Goal: Task Accomplishment & Management: Manage account settings

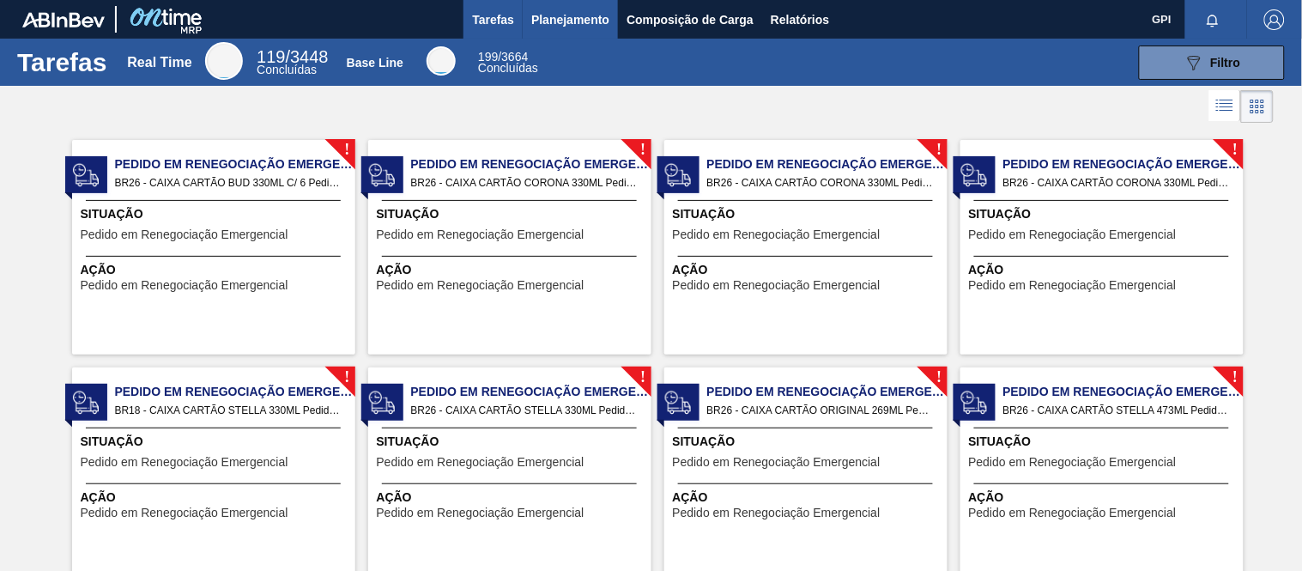
click at [565, 15] on span "Planejamento" at bounding box center [570, 19] width 78 height 21
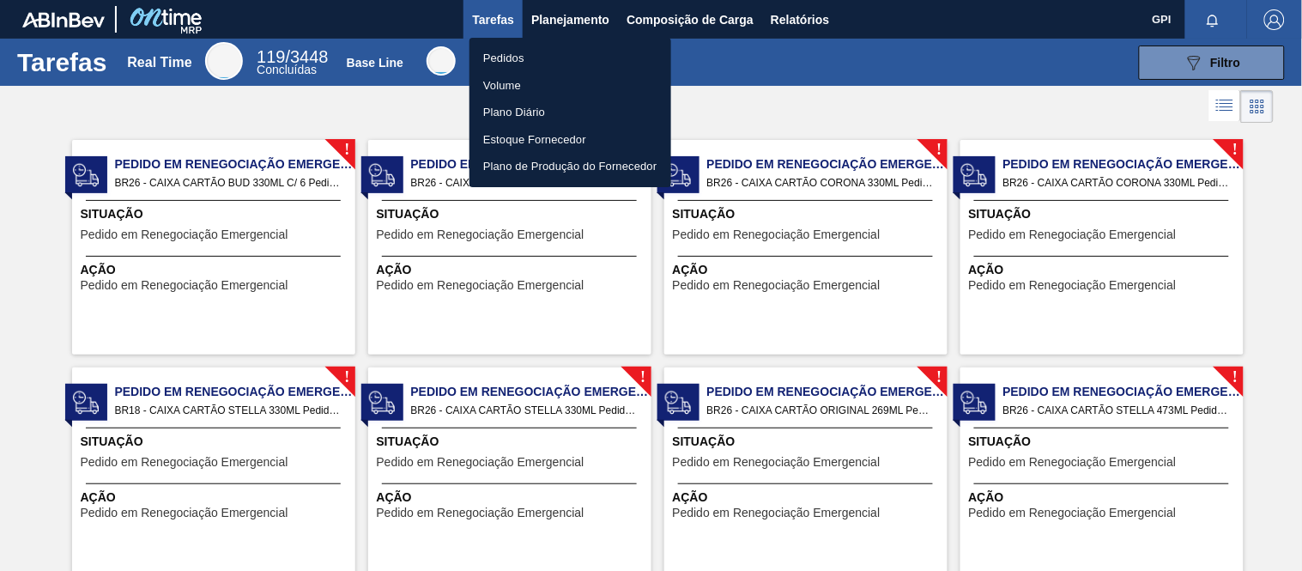
click at [512, 40] on ul "Pedidos Volume Plano Diário Estoque Fornecedor Plano de Produção do Fornecedor" at bounding box center [570, 112] width 202 height 149
click at [512, 52] on li "Pedidos" at bounding box center [570, 58] width 202 height 27
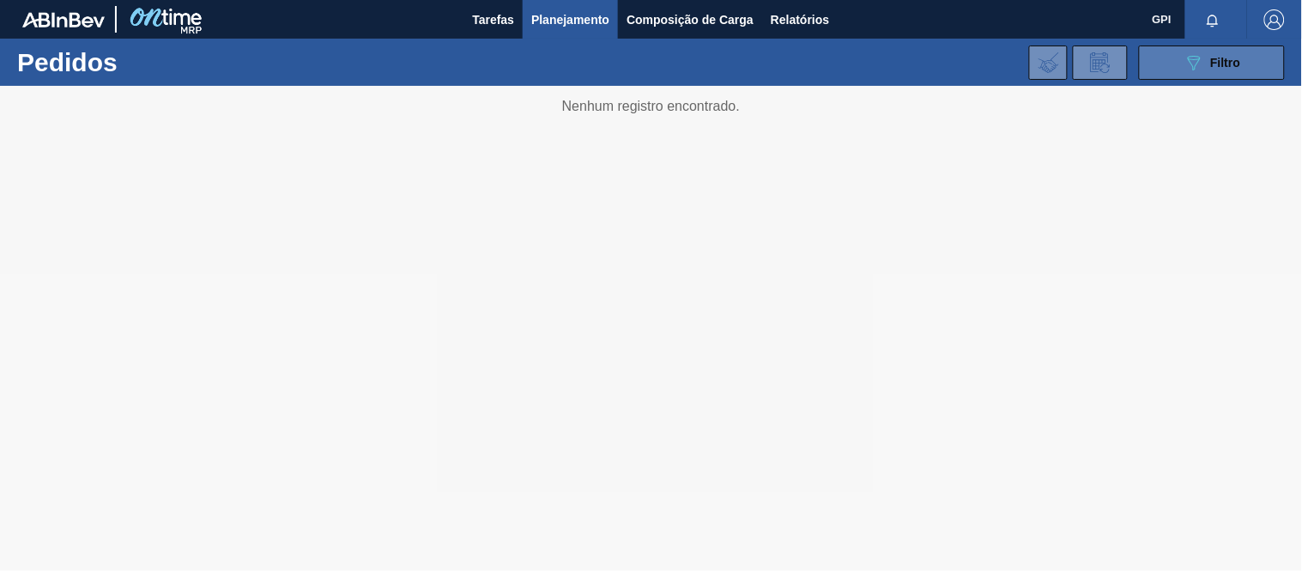
click at [1172, 58] on button "089F7B8B-B2A5-4AFE-B5C0-19BA573D28AC Filtro" at bounding box center [1212, 62] width 146 height 34
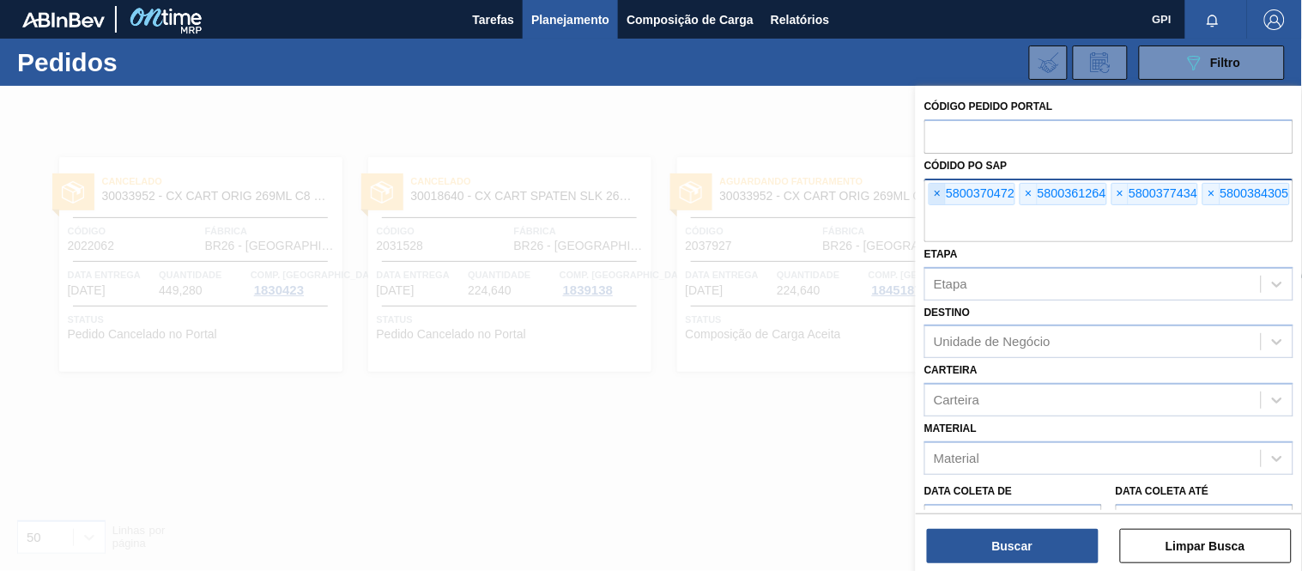
click at [945, 203] on span "×" at bounding box center [937, 194] width 16 height 21
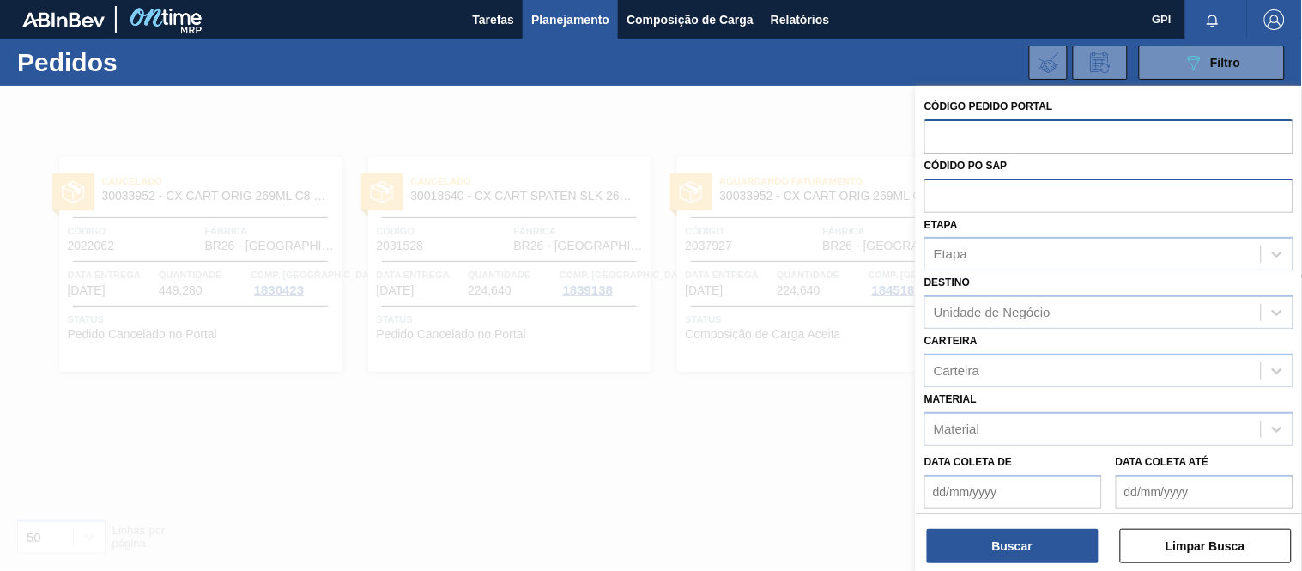
click at [961, 146] on input "text" at bounding box center [1108, 135] width 369 height 33
paste input "2031509"
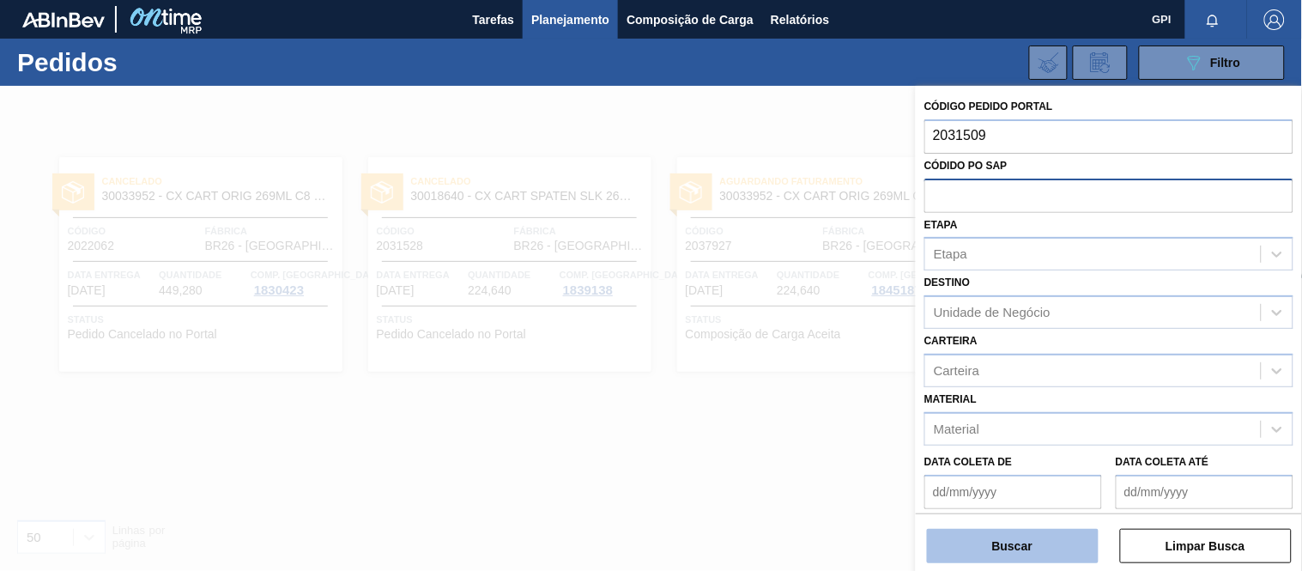
type input "2031509"
click at [1001, 539] on button "Buscar" at bounding box center [1013, 546] width 172 height 34
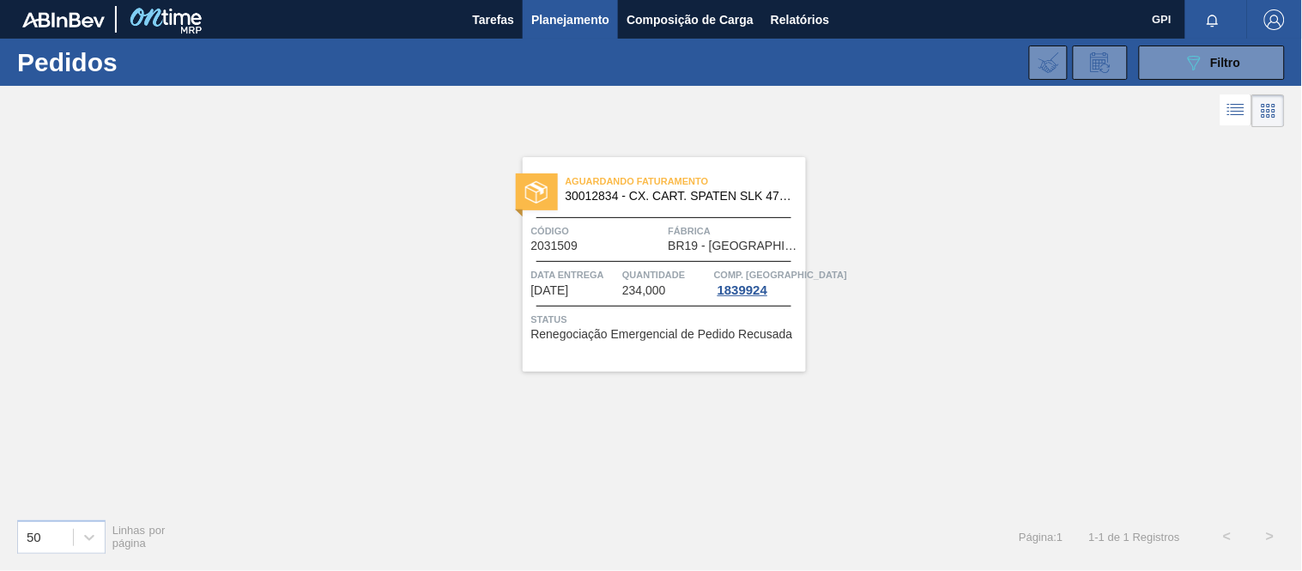
click at [590, 247] on div "Código 2031509" at bounding box center [597, 237] width 133 height 30
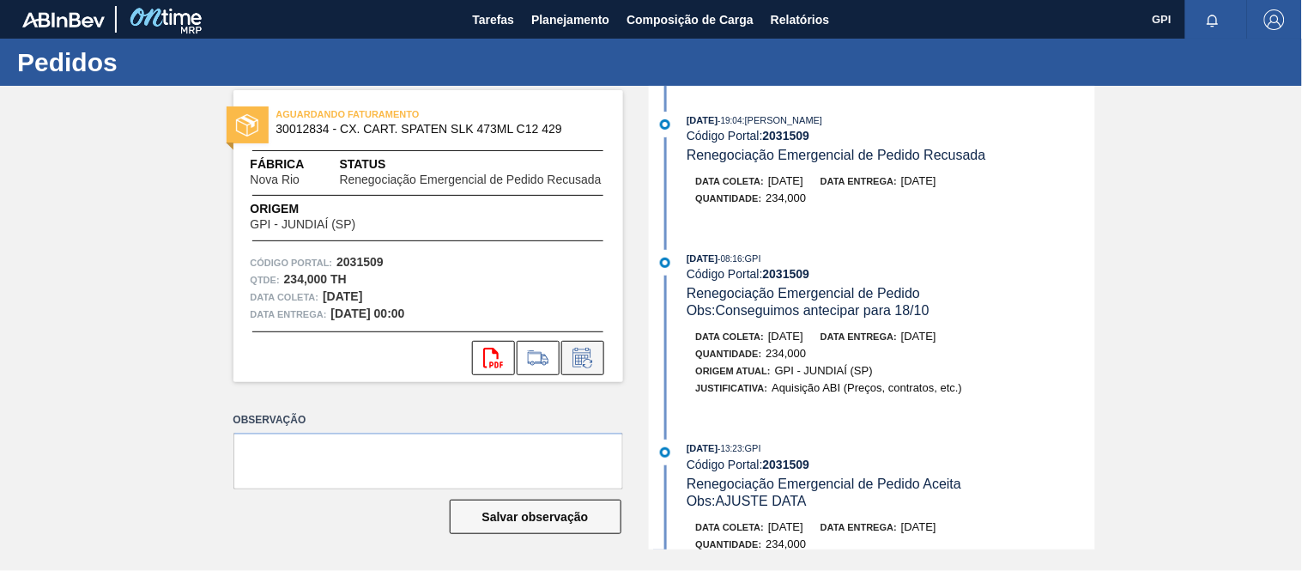
click at [576, 354] on icon at bounding box center [582, 358] width 27 height 21
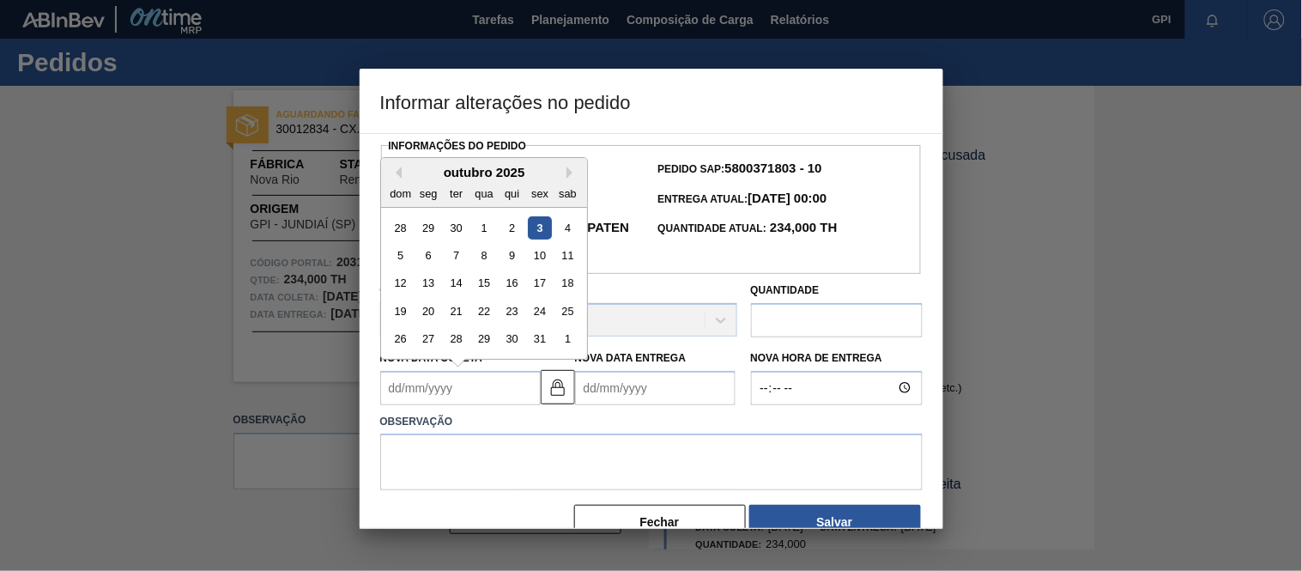
click at [494, 405] on Coleta2031509 "Nova Data Coleta" at bounding box center [460, 388] width 160 height 34
click at [504, 261] on div "9" at bounding box center [511, 255] width 23 height 23
type Coleta2031509 "[DATE]"
type Entrega2031509 "[DATE]"
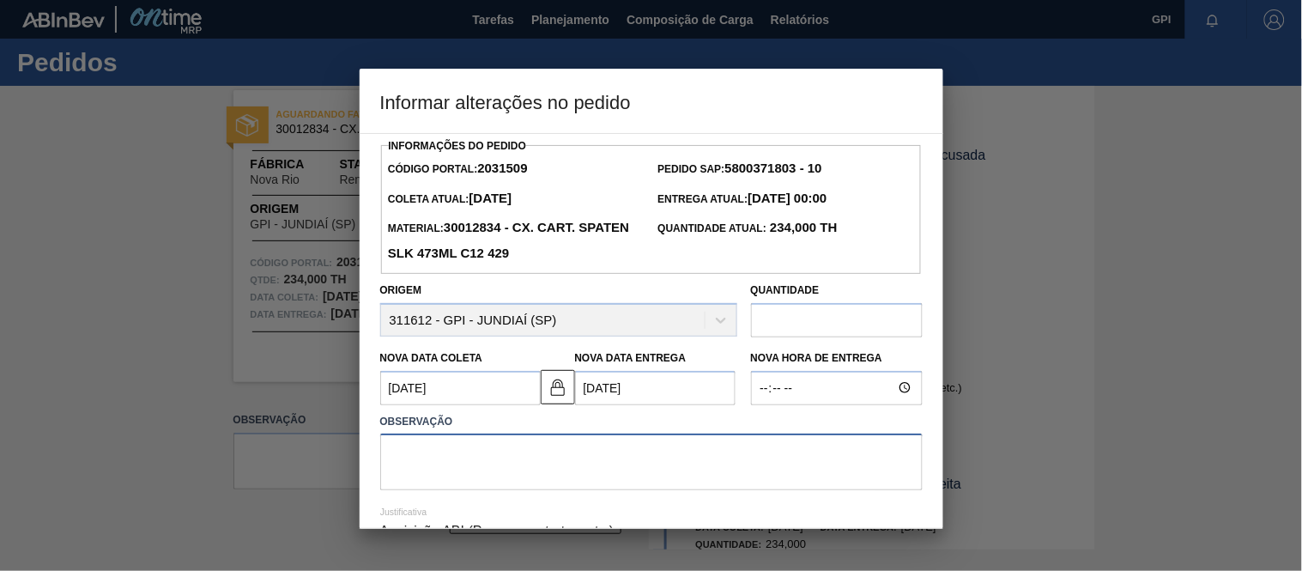
click at [439, 465] on textarea at bounding box center [651, 461] width 542 height 57
type textarea "a"
type textarea "S"
type textarea "a"
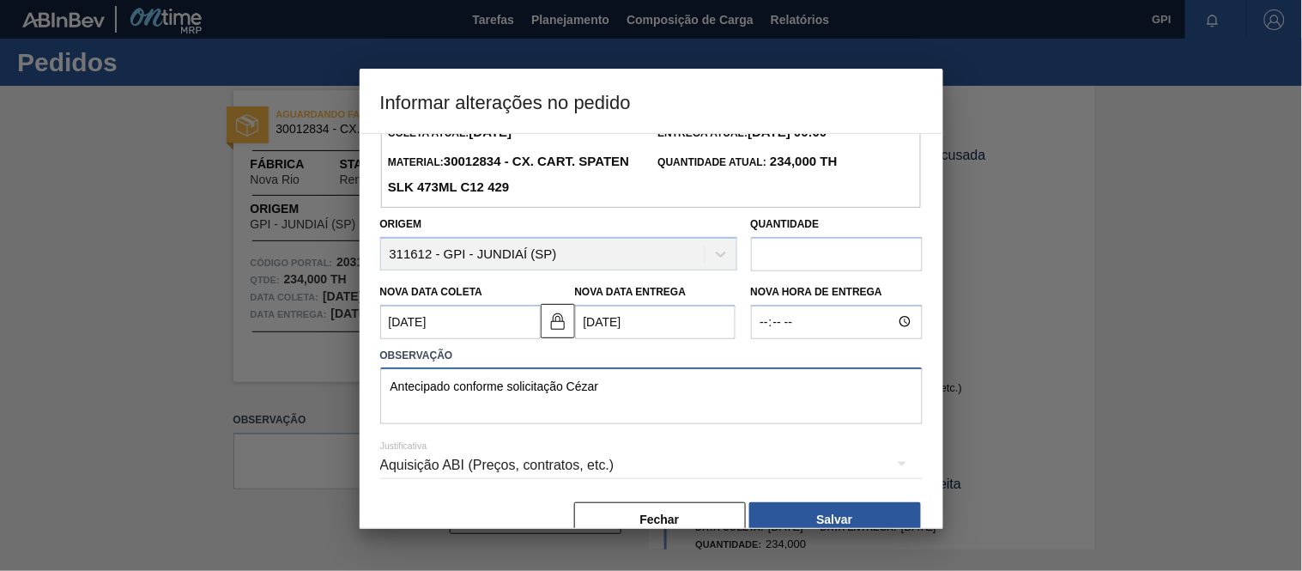
scroll to position [100, 0]
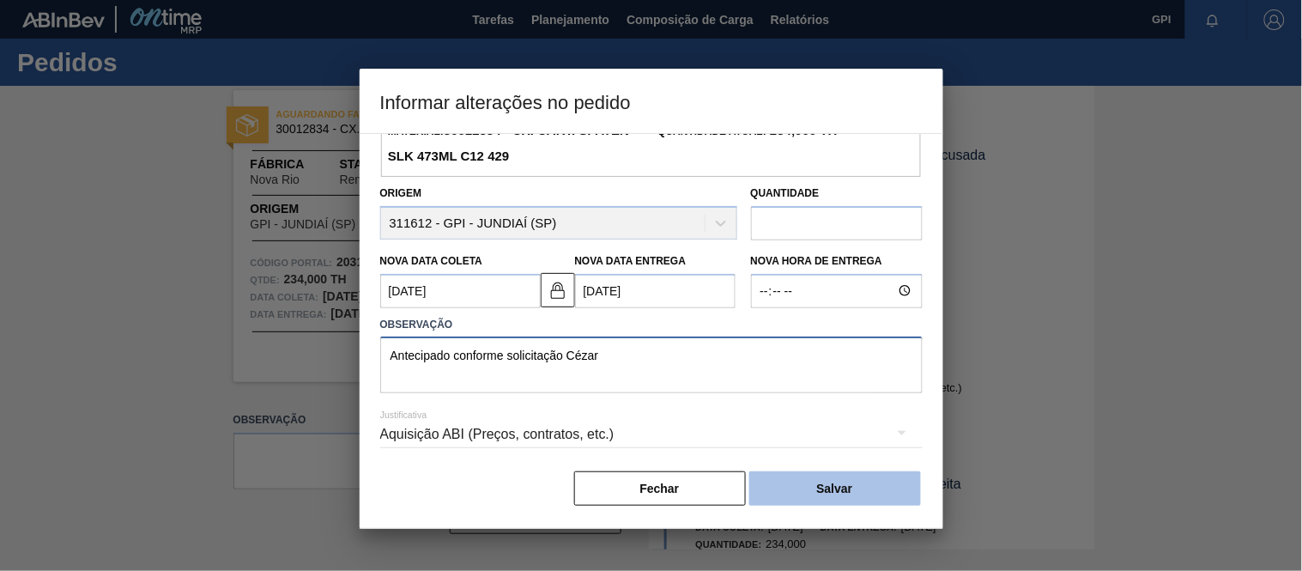
type textarea "Antecipado conforme solicitação Cézar"
click at [830, 495] on button "Salvar" at bounding box center [835, 488] width 172 height 34
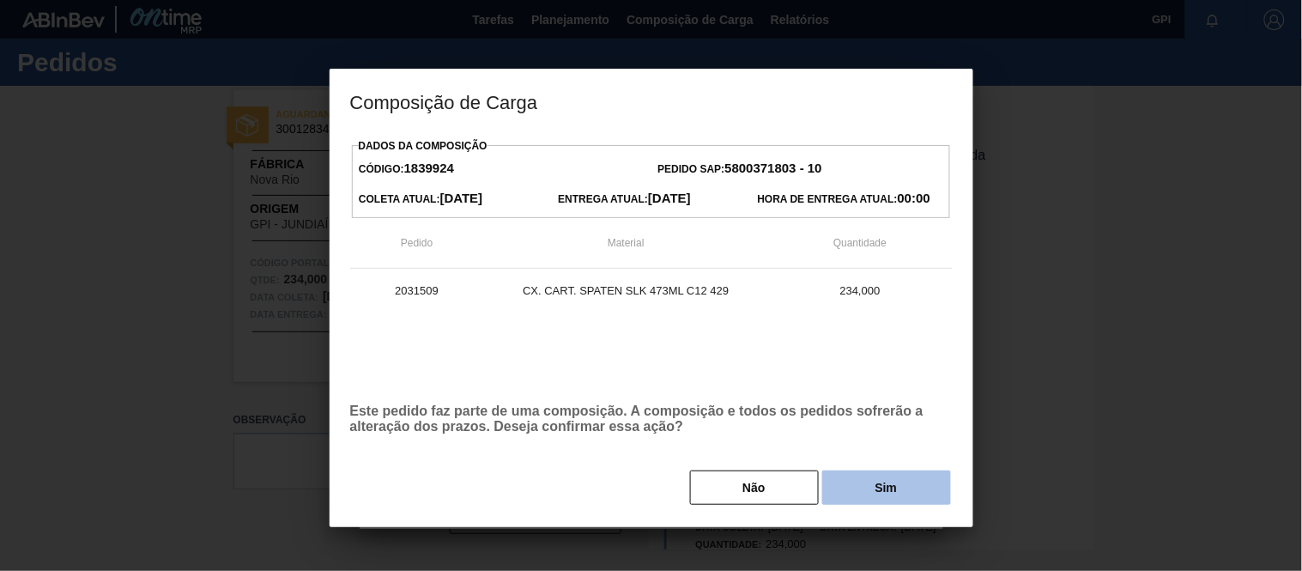
click at [882, 475] on button "Sim" at bounding box center [886, 487] width 129 height 34
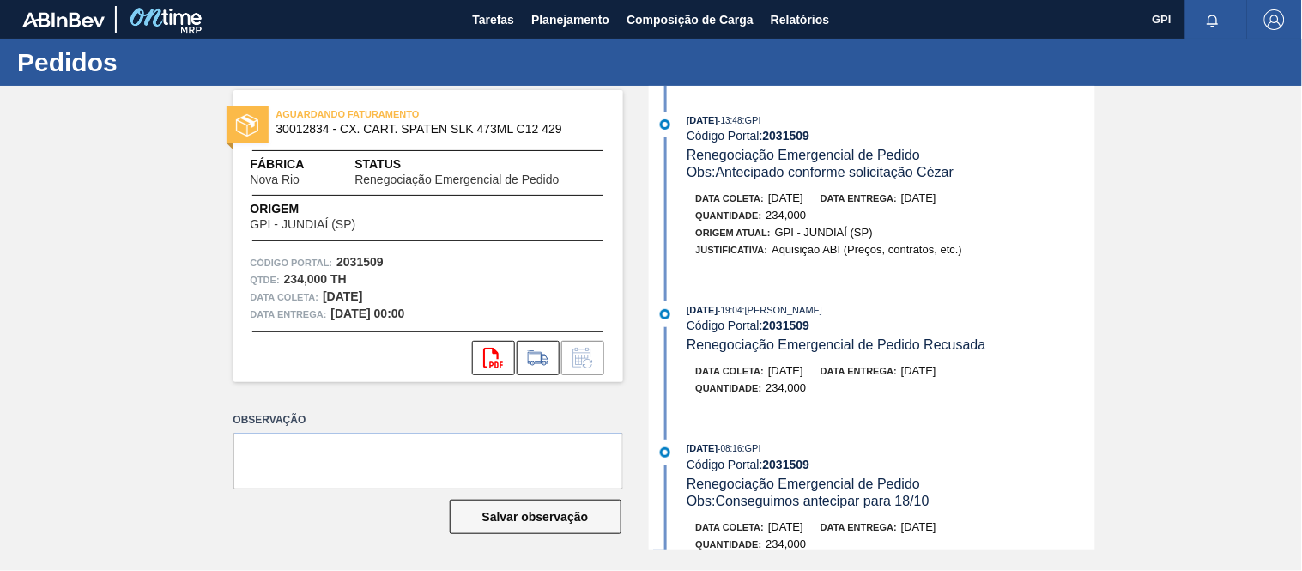
click at [382, 260] on strong "2031509" at bounding box center [359, 262] width 47 height 14
click at [366, 263] on strong "2031509" at bounding box center [359, 262] width 47 height 14
copy strong "2031509"
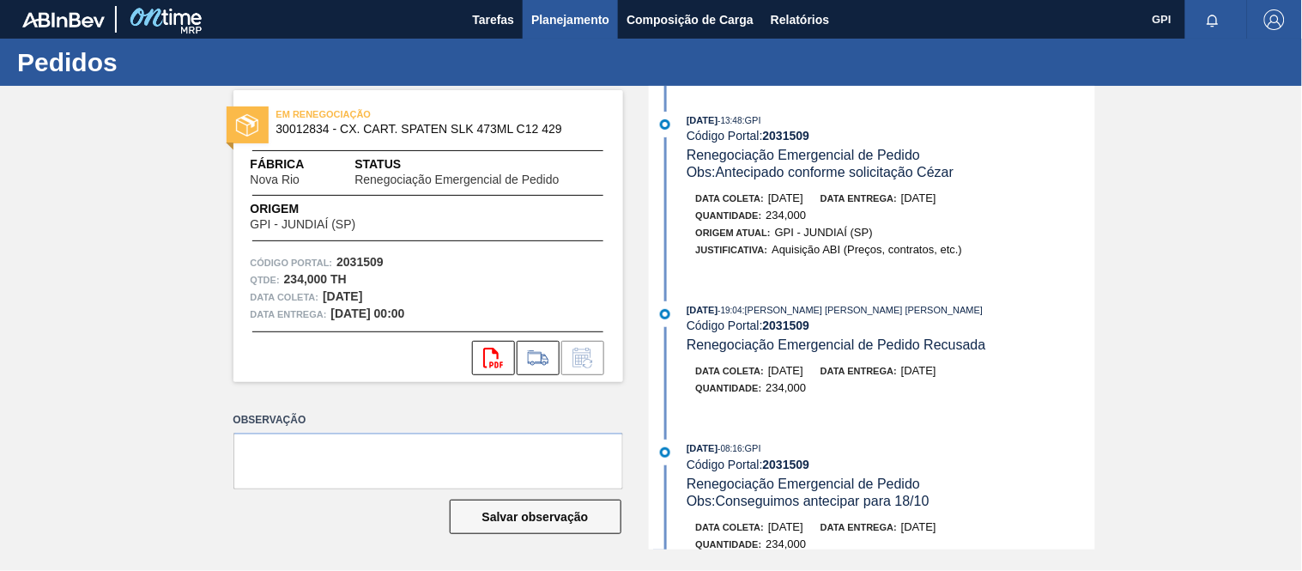
click at [544, 15] on span "Planejamento" at bounding box center [570, 19] width 78 height 21
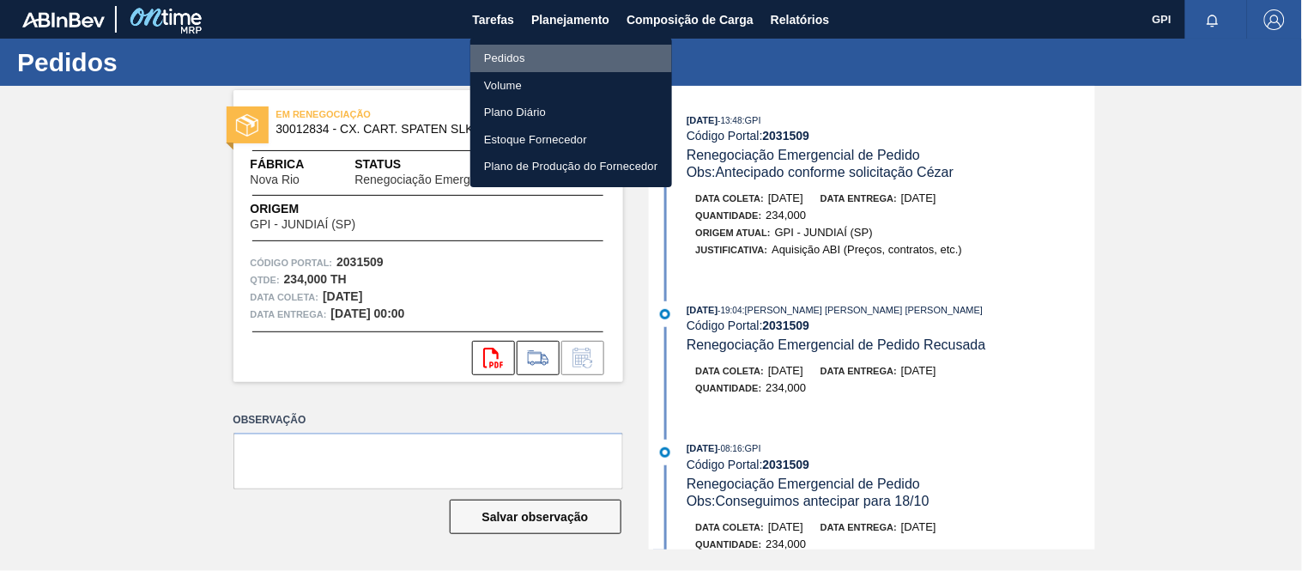
click at [498, 62] on li "Pedidos" at bounding box center [571, 58] width 202 height 27
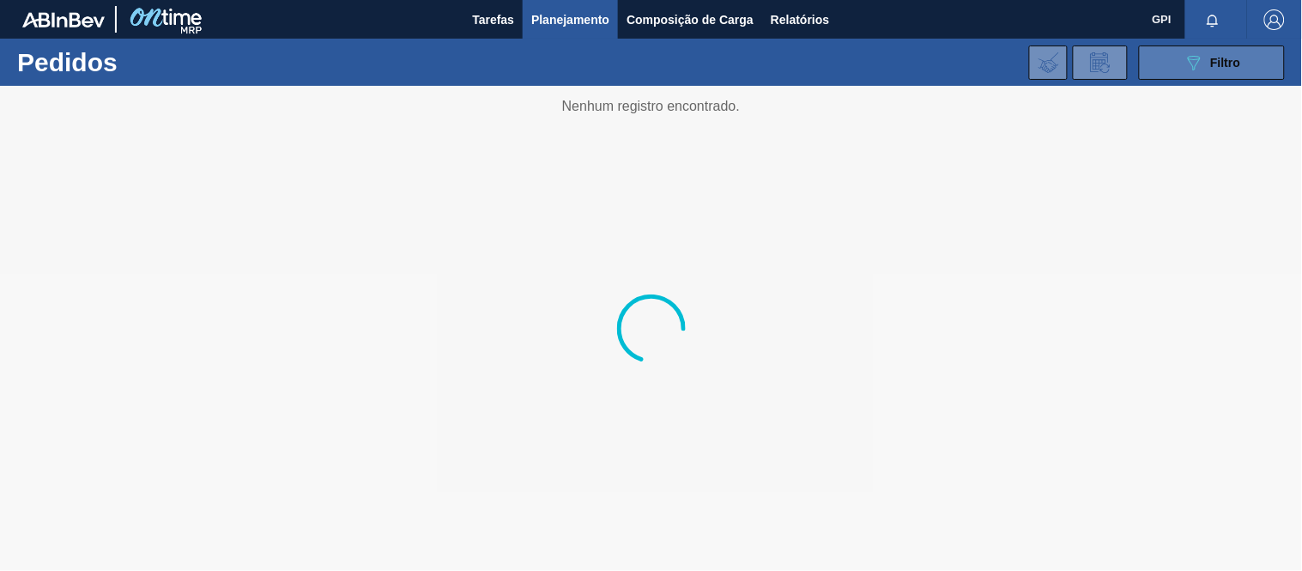
click at [1206, 69] on div "089F7B8B-B2A5-4AFE-B5C0-19BA573D28AC Filtro" at bounding box center [1213, 62] width 58 height 21
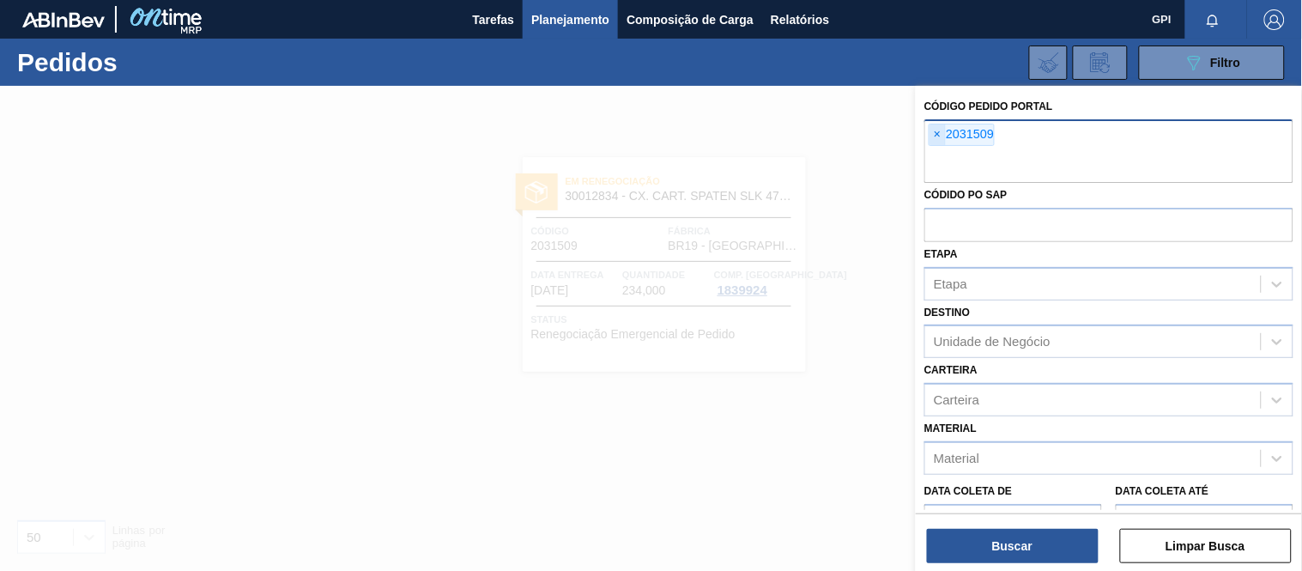
click at [941, 127] on span "×" at bounding box center [937, 134] width 16 height 21
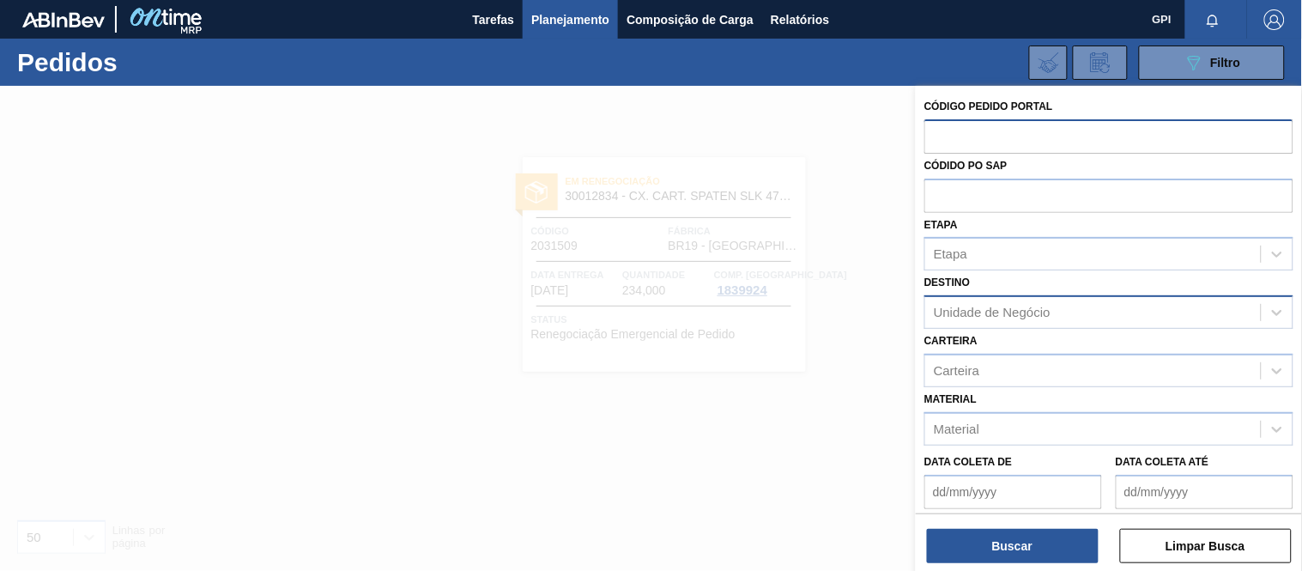
click at [1008, 313] on div "Unidade de Negócio" at bounding box center [992, 313] width 117 height 15
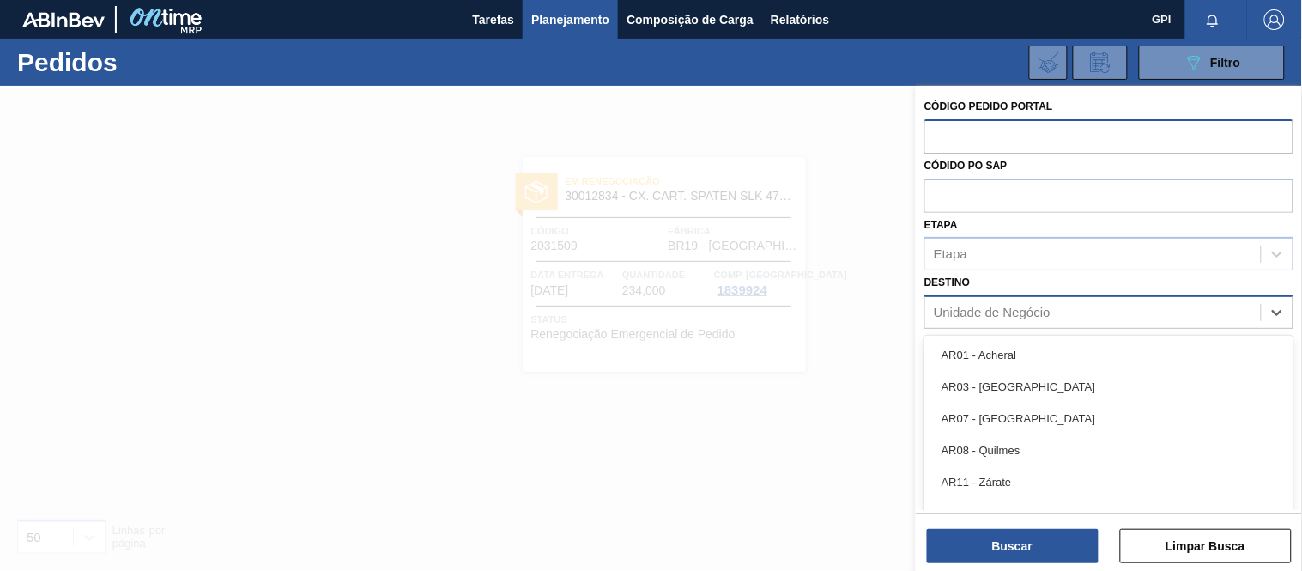
click at [1008, 313] on div "Unidade de Negócio" at bounding box center [992, 313] width 117 height 15
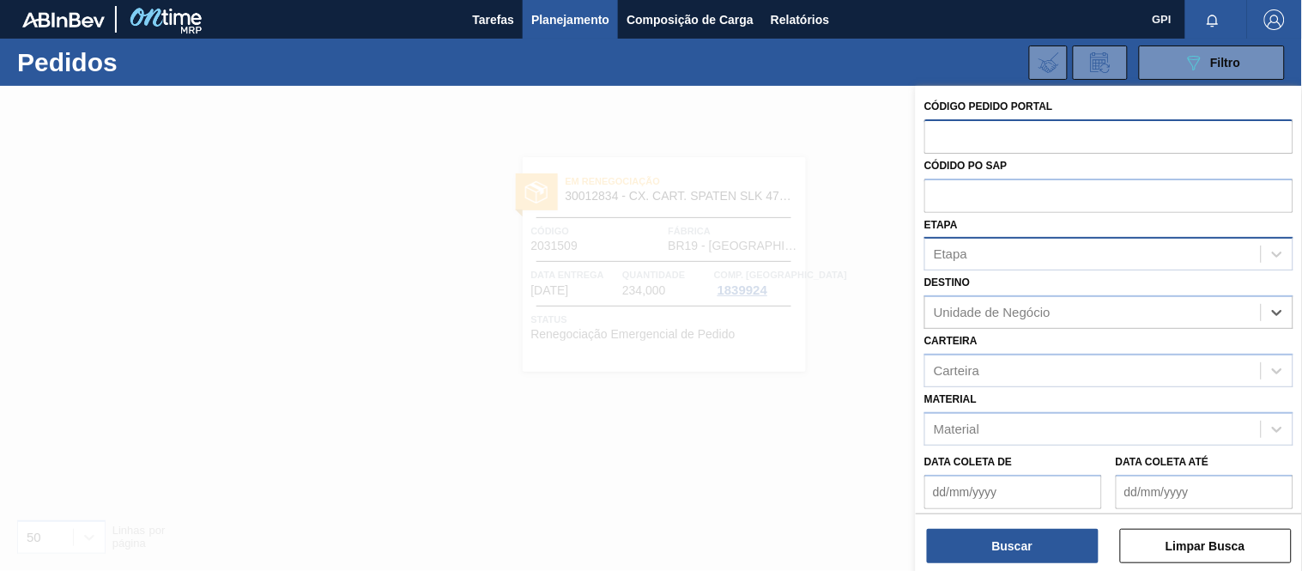
click at [1002, 254] on div "Etapa" at bounding box center [1093, 254] width 336 height 25
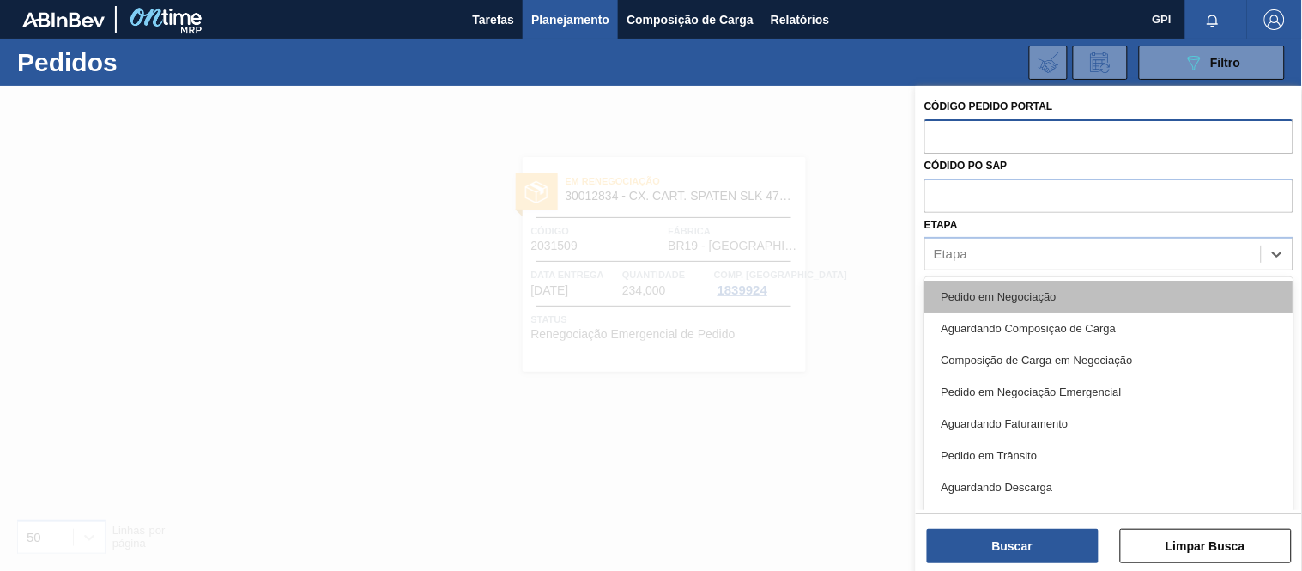
click at [980, 283] on div "Pedido em Negociação" at bounding box center [1108, 297] width 369 height 32
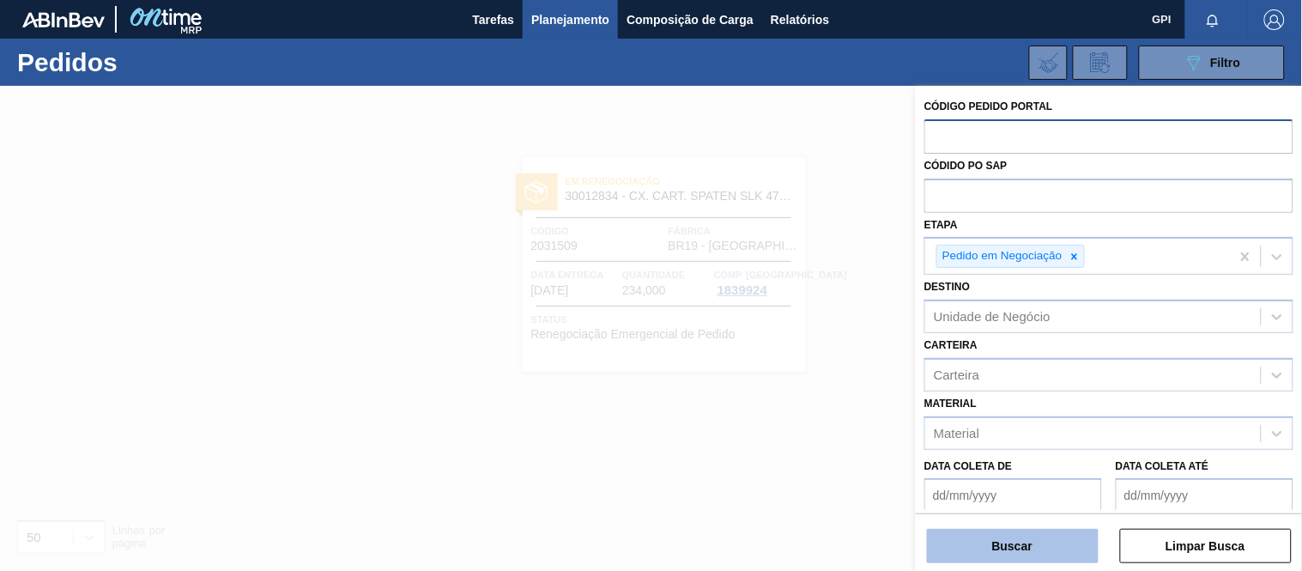
click at [990, 547] on button "Buscar" at bounding box center [1013, 546] width 172 height 34
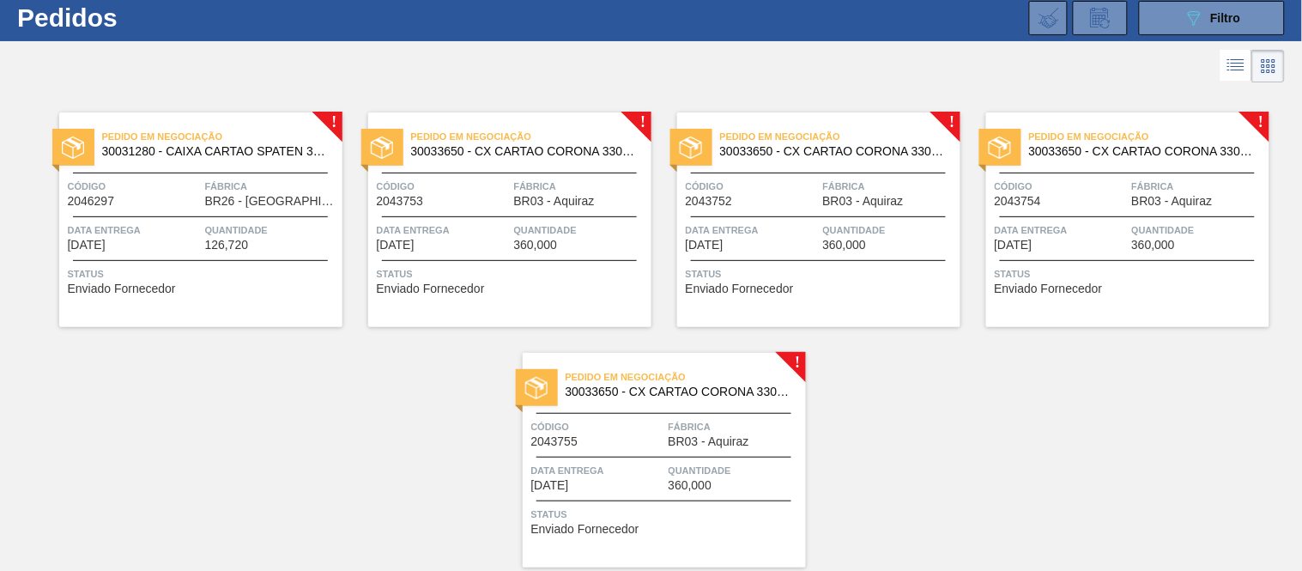
scroll to position [72, 0]
